Goal: Task Accomplishment & Management: Use online tool/utility

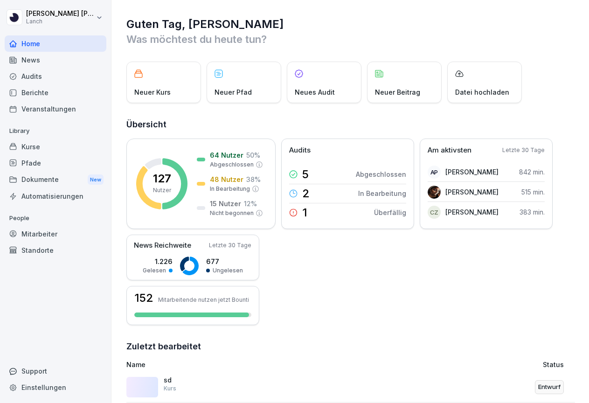
click at [47, 231] on div "Mitarbeiter" at bounding box center [56, 234] width 102 height 16
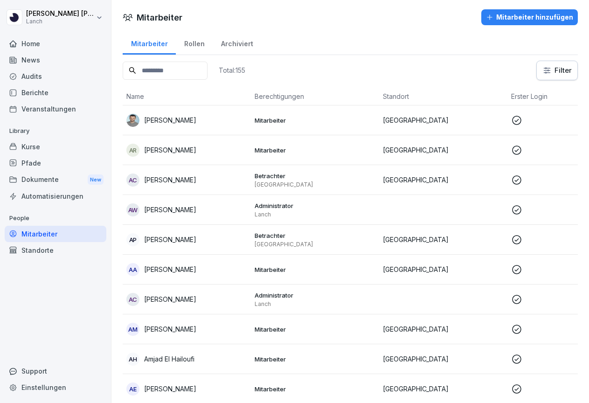
click at [161, 75] on input at bounding box center [165, 71] width 85 height 18
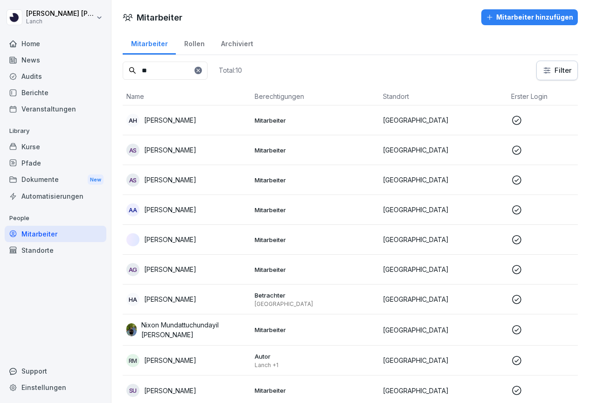
type input "**"
click at [492, 127] on td "[GEOGRAPHIC_DATA]" at bounding box center [443, 120] width 128 height 30
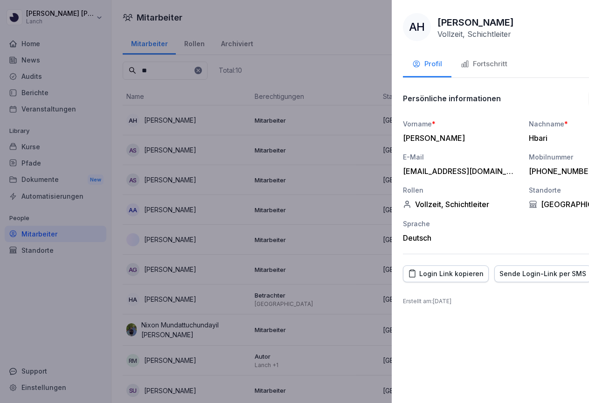
click at [242, 31] on div at bounding box center [294, 201] width 589 height 403
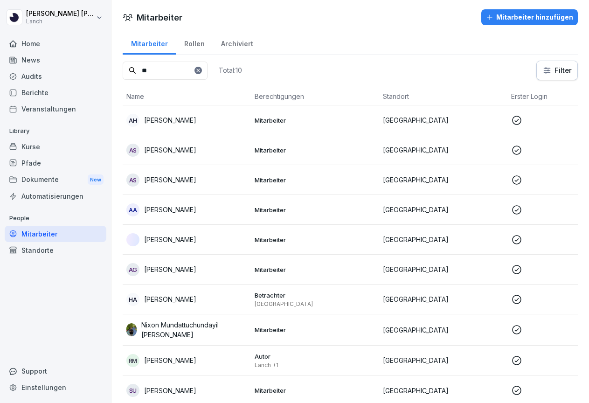
click at [65, 73] on div "Audits" at bounding box center [56, 76] width 102 height 16
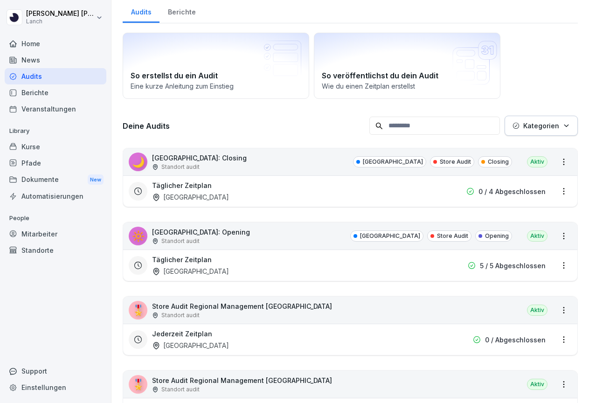
scroll to position [46, 0]
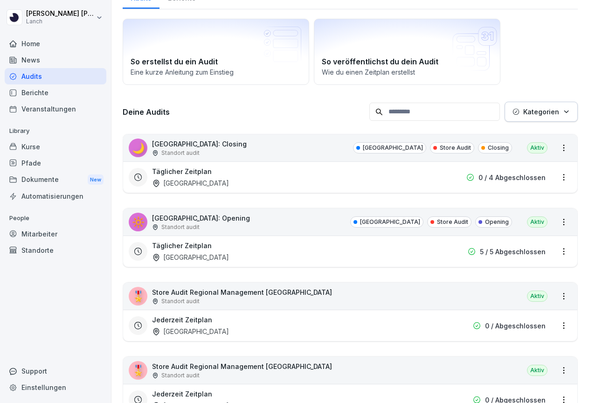
click at [33, 230] on div "Mitarbeiter" at bounding box center [56, 234] width 102 height 16
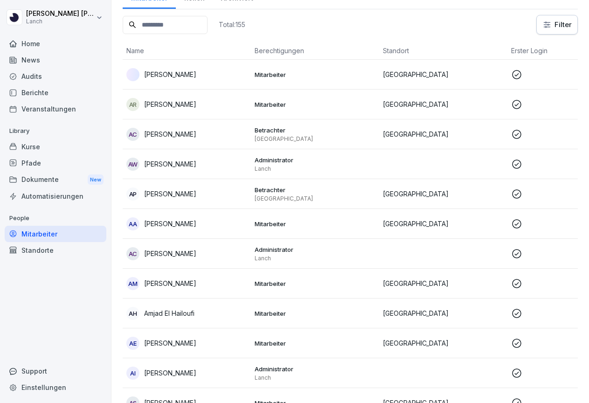
scroll to position [9, 0]
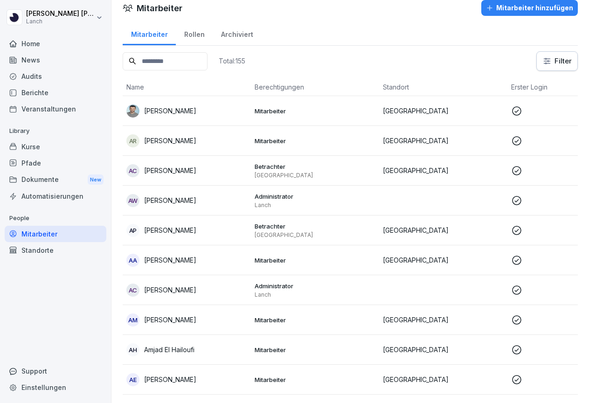
click at [165, 63] on input at bounding box center [165, 61] width 85 height 18
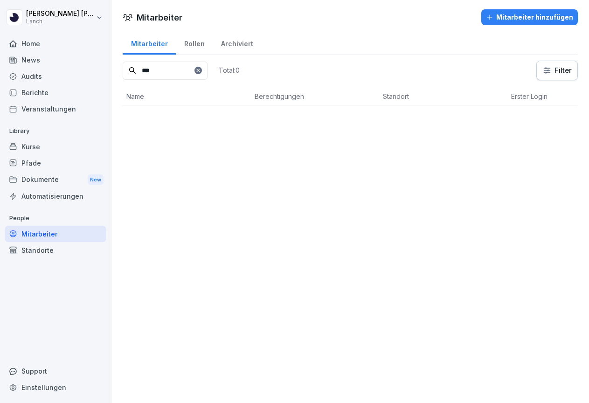
scroll to position [0, 0]
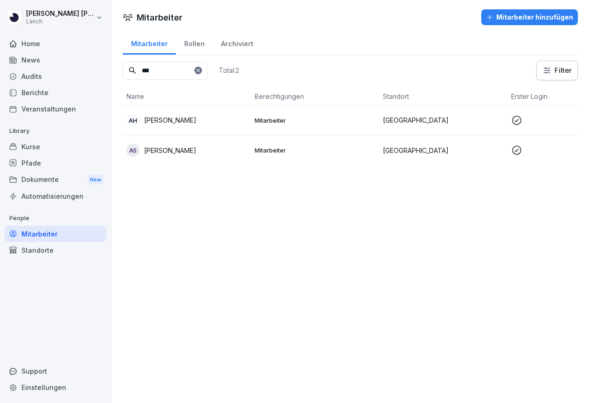
type input "***"
click at [221, 125] on div "AH [PERSON_NAME]" at bounding box center [186, 120] width 121 height 13
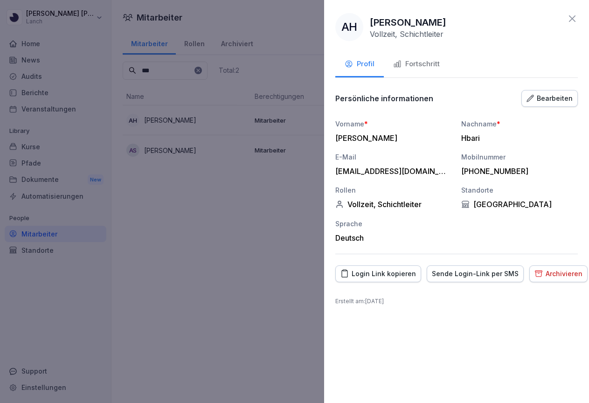
click at [459, 275] on div "Sende Login-Link per SMS" at bounding box center [475, 274] width 87 height 10
